Goal: Communication & Community: Answer question/provide support

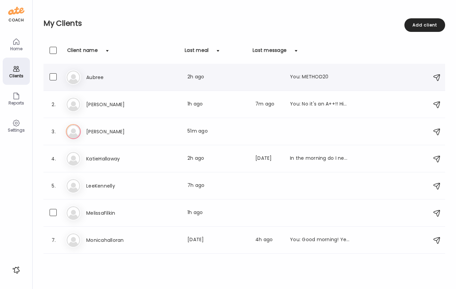
click at [141, 79] on h3 "Aubree" at bounding box center [116, 77] width 60 height 8
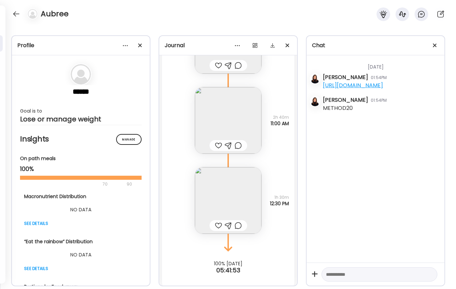
scroll to position [107, 0]
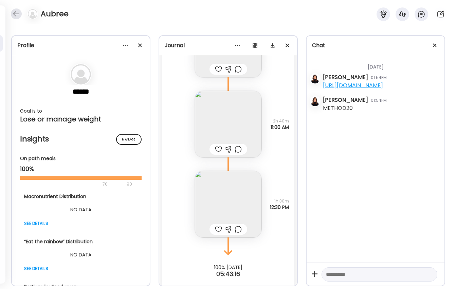
click at [20, 14] on div at bounding box center [16, 13] width 11 height 11
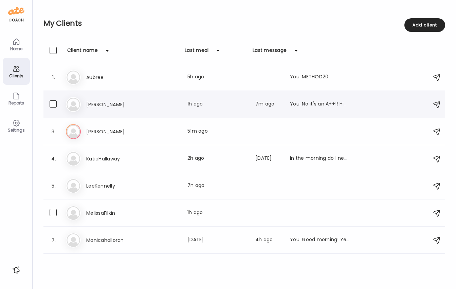
click at [138, 102] on h3 "[PERSON_NAME]" at bounding box center [116, 105] width 60 height 8
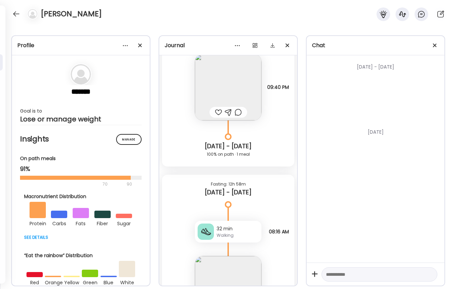
scroll to position [1462, 0]
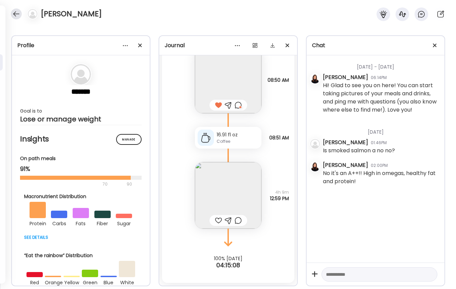
click at [16, 14] on div at bounding box center [16, 13] width 11 height 11
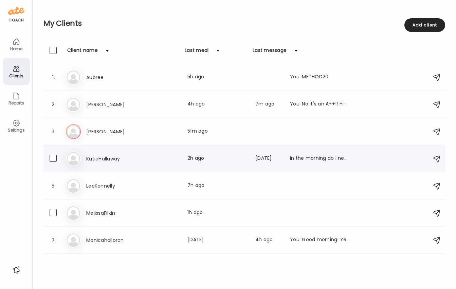
click at [113, 164] on div "Ka KatieHallaway Last meal: 2h ago Last message: [DATE] In the morning do I nee…" at bounding box center [245, 158] width 359 height 15
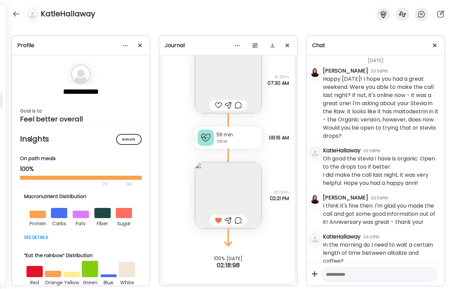
scroll to position [299, 0]
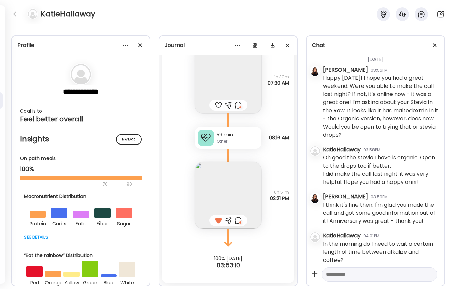
click at [339, 277] on textarea at bounding box center [373, 275] width 95 height 8
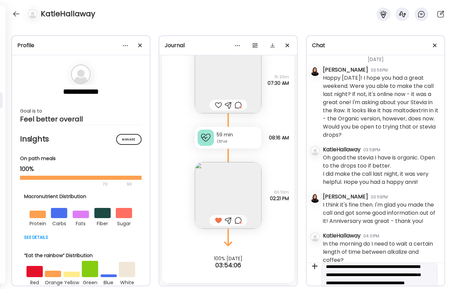
click at [357, 275] on textarea "**********" at bounding box center [373, 279] width 95 height 33
type textarea "**********"
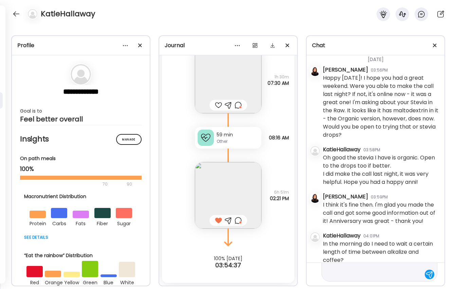
scroll to position [57, 0]
click at [381, 274] on textarea "**********" at bounding box center [373, 246] width 95 height 65
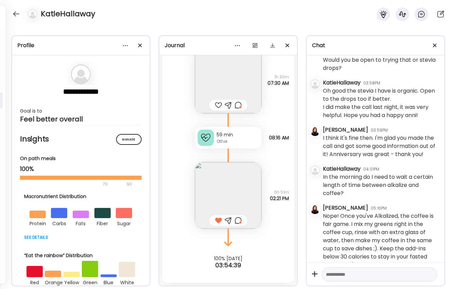
scroll to position [371, 0]
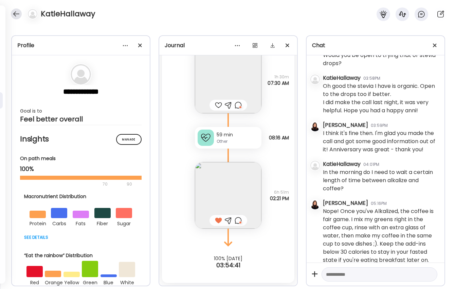
click at [14, 11] on div at bounding box center [16, 13] width 11 height 11
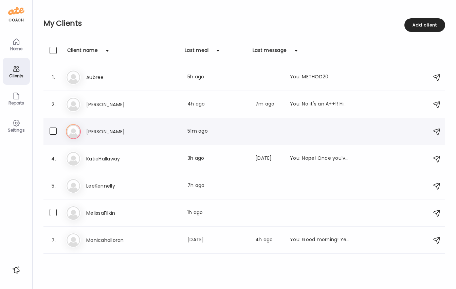
click at [125, 130] on h3 "[PERSON_NAME]" at bounding box center [116, 132] width 60 height 8
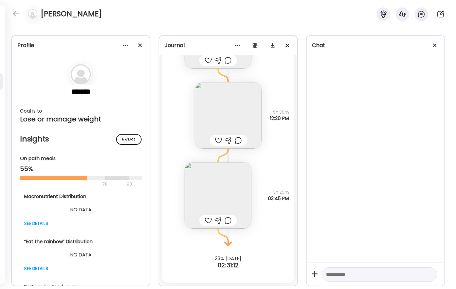
scroll to position [1060, 0]
click at [220, 190] on img at bounding box center [218, 195] width 67 height 67
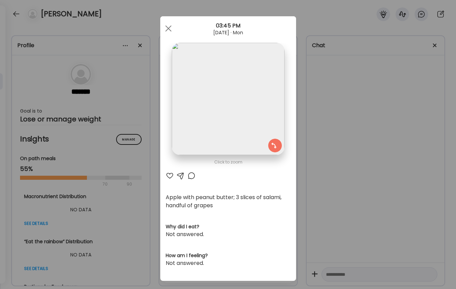
click at [192, 176] on div at bounding box center [191, 176] width 8 height 8
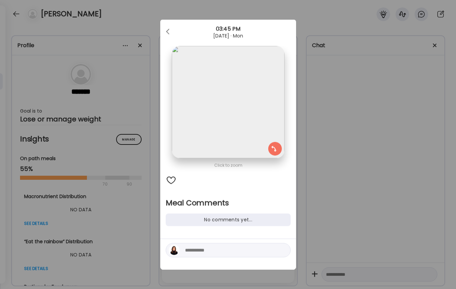
click at [198, 252] on textarea at bounding box center [231, 251] width 92 height 8
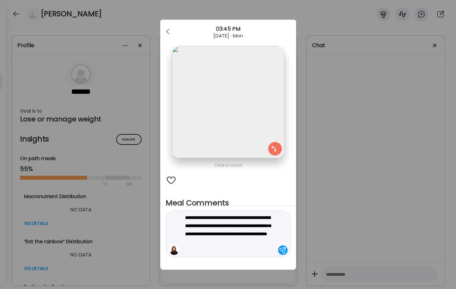
type textarea "**********"
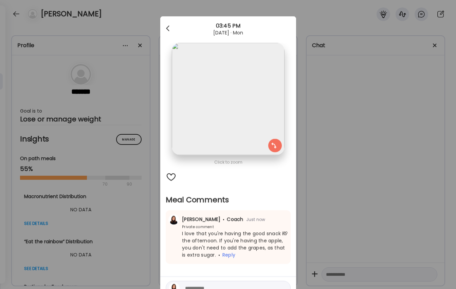
click at [167, 25] on div at bounding box center [169, 29] width 14 height 14
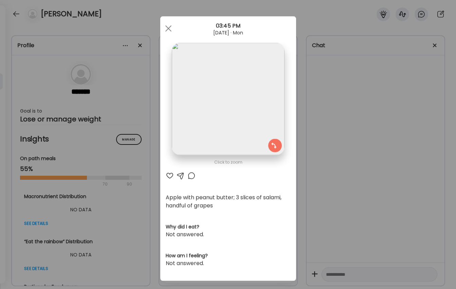
click at [167, 25] on div at bounding box center [169, 29] width 14 height 14
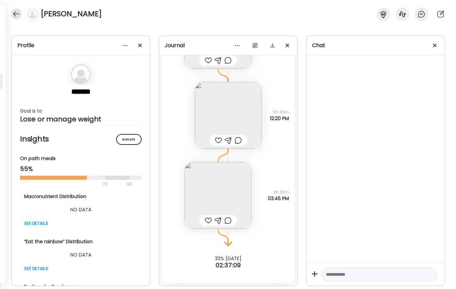
click at [15, 12] on div at bounding box center [16, 13] width 11 height 11
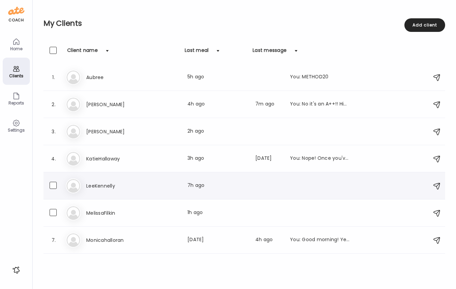
click at [107, 186] on h3 "LeeKennelly" at bounding box center [116, 186] width 60 height 8
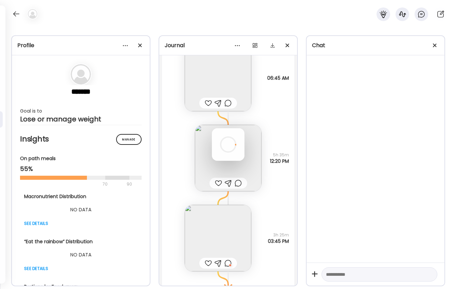
scroll to position [813, 0]
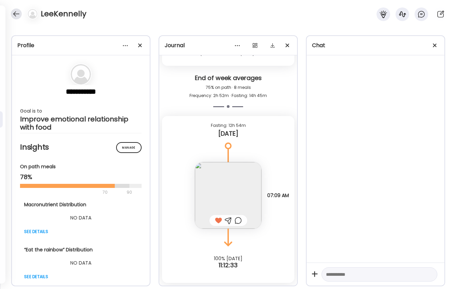
click at [18, 15] on div at bounding box center [16, 13] width 11 height 11
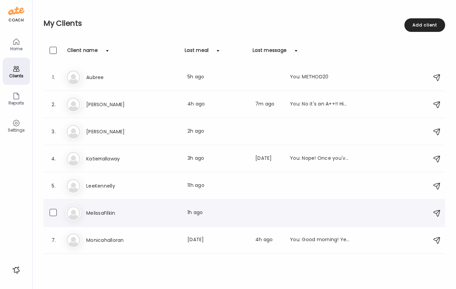
click at [103, 217] on h3 "MelissaFilkin" at bounding box center [116, 213] width 60 height 8
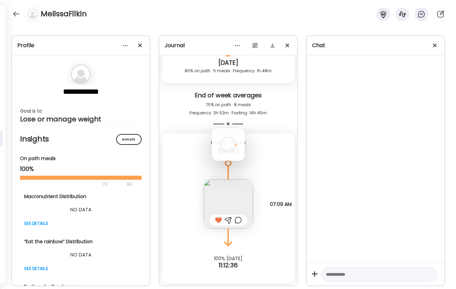
scroll to position [26, 0]
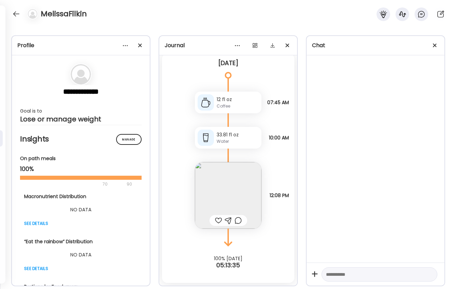
click at [219, 195] on img at bounding box center [228, 195] width 67 height 67
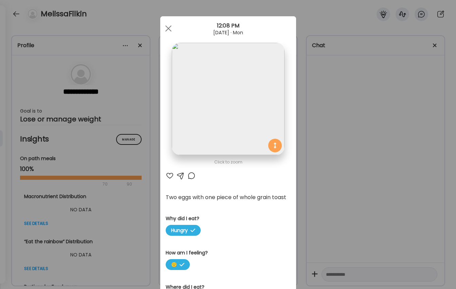
click at [219, 195] on div "Click to zoom AteMate AI Two eggs with one piece of whole grain toast Why did I…" at bounding box center [228, 265] width 136 height 499
click at [166, 25] on div at bounding box center [169, 29] width 14 height 14
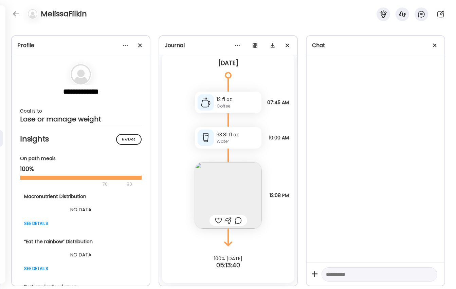
click at [331, 273] on textarea at bounding box center [373, 275] width 95 height 8
type textarea "**********"
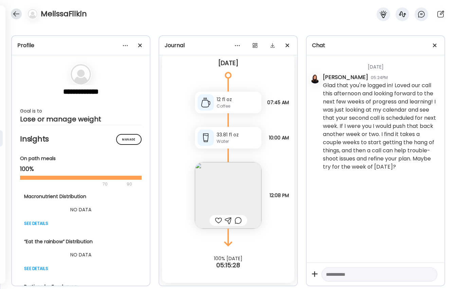
click at [20, 14] on div at bounding box center [16, 13] width 11 height 11
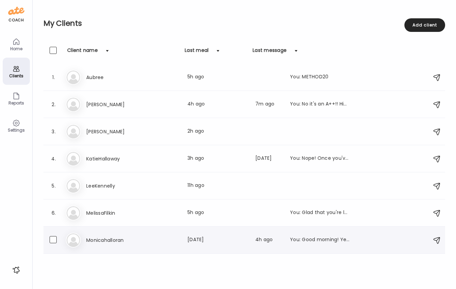
click at [116, 242] on h3 "Monicahalloran" at bounding box center [116, 240] width 60 height 8
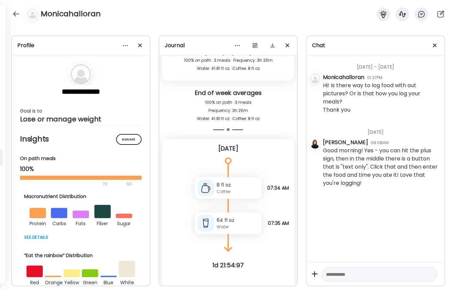
scroll to position [5, 0]
